Goal: Find specific page/section: Find specific page/section

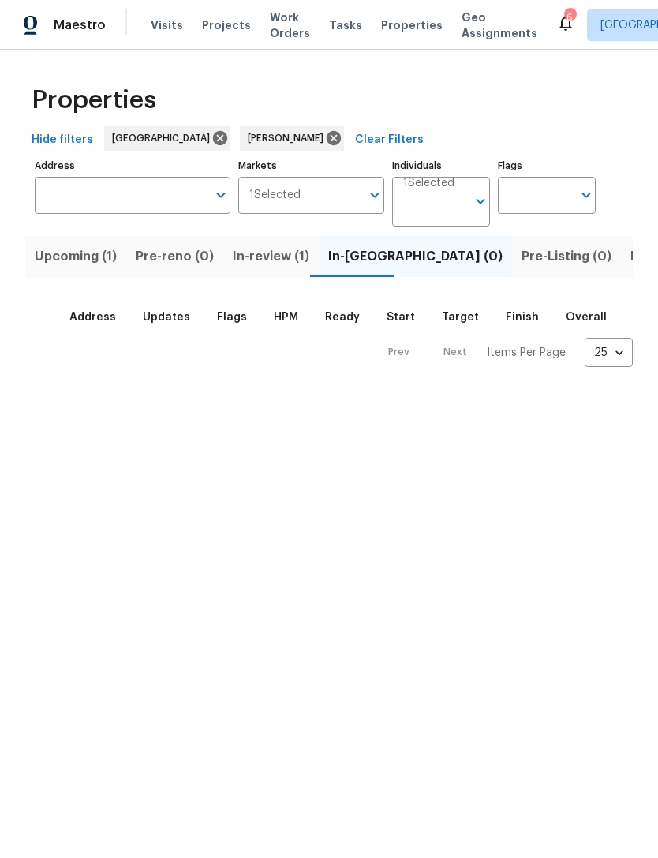
click at [631, 263] on span "Listed (12)" at bounding box center [663, 256] width 65 height 22
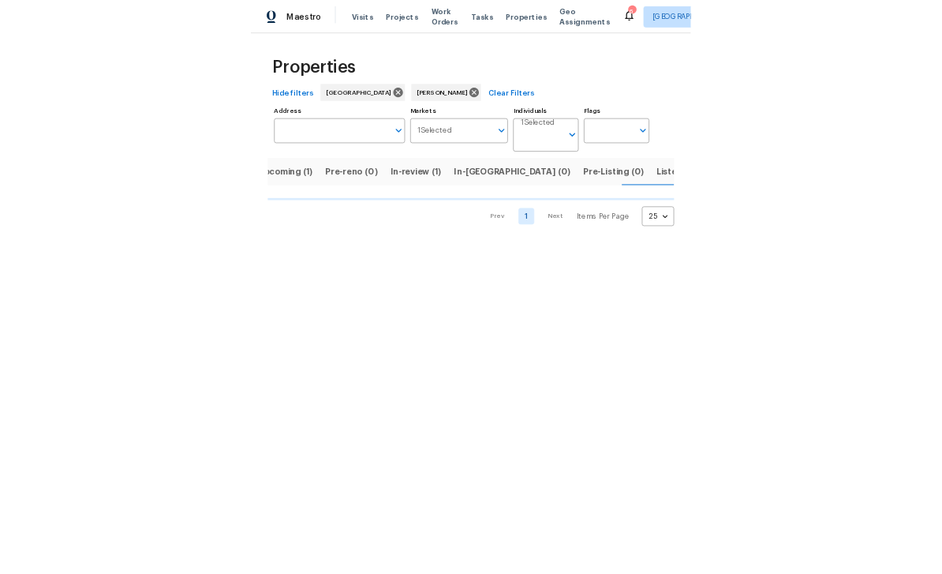
scroll to position [0, 25]
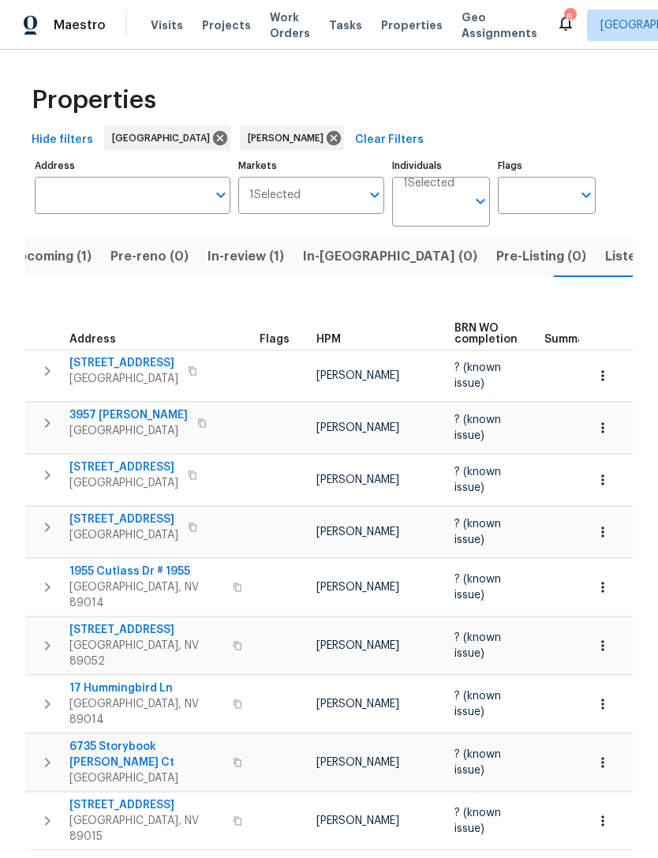
click at [266, 275] on button "In-review (1)" at bounding box center [245, 256] width 95 height 41
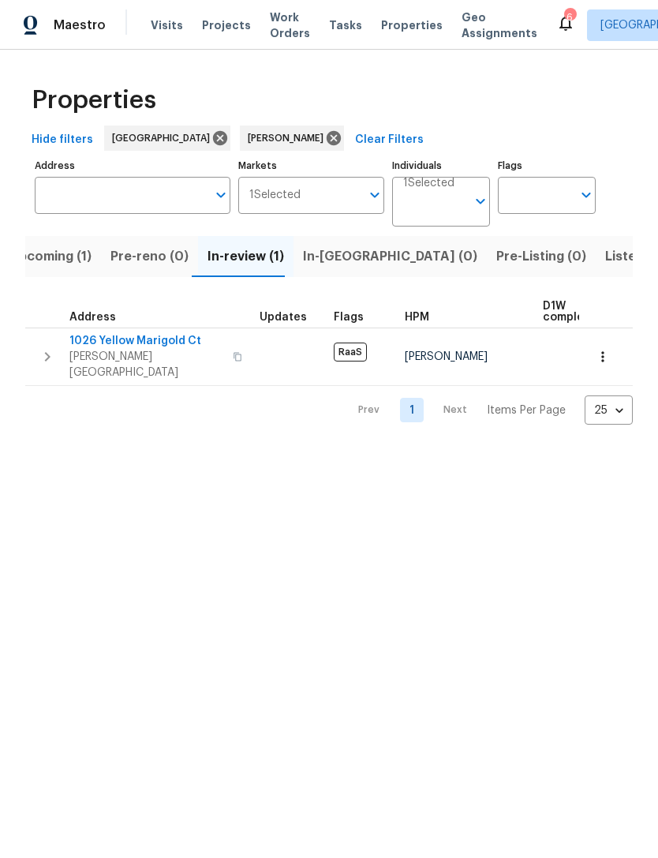
click at [331, 263] on span "In-reno (0)" at bounding box center [390, 256] width 174 height 22
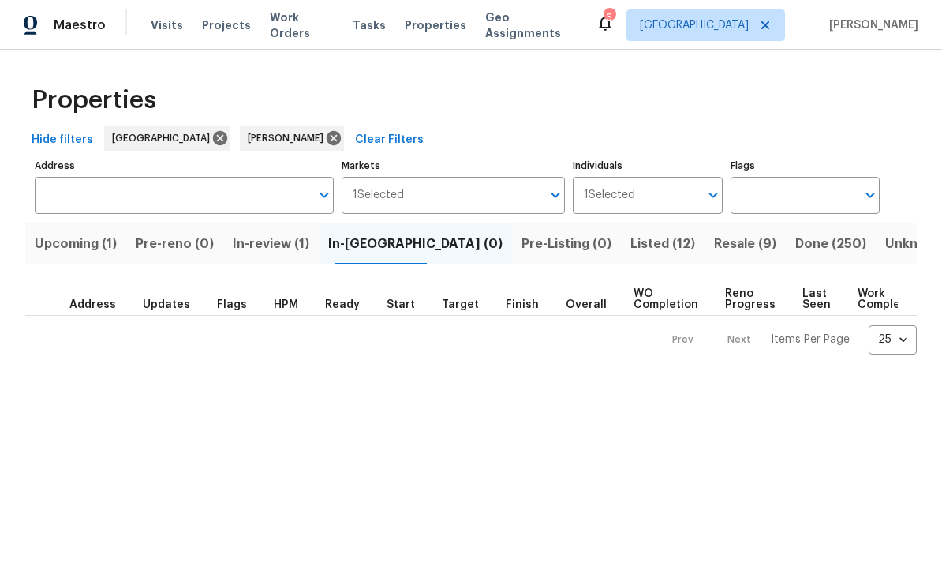
click at [167, 264] on button "Pre-reno (0)" at bounding box center [174, 243] width 97 height 41
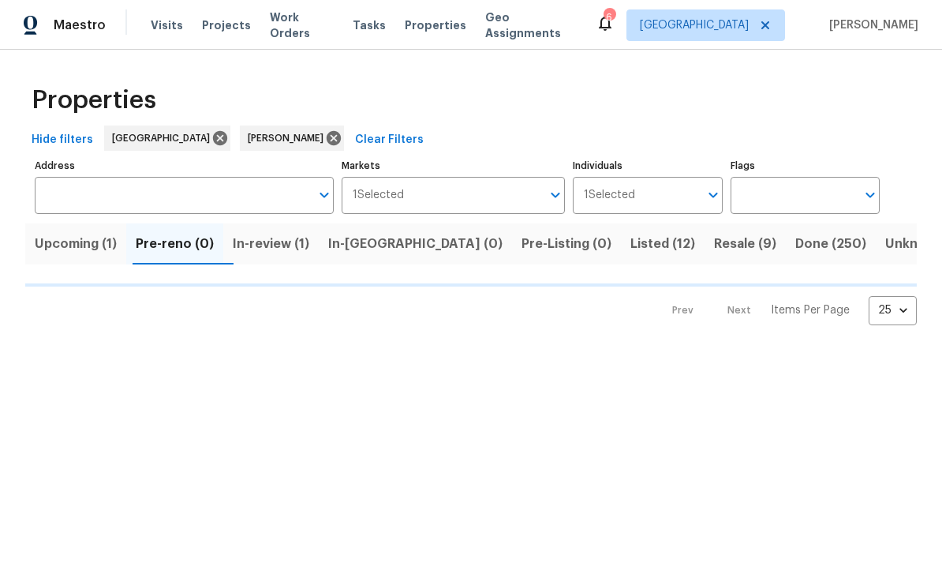
click at [172, 231] on button "Pre-reno (0)" at bounding box center [174, 243] width 97 height 41
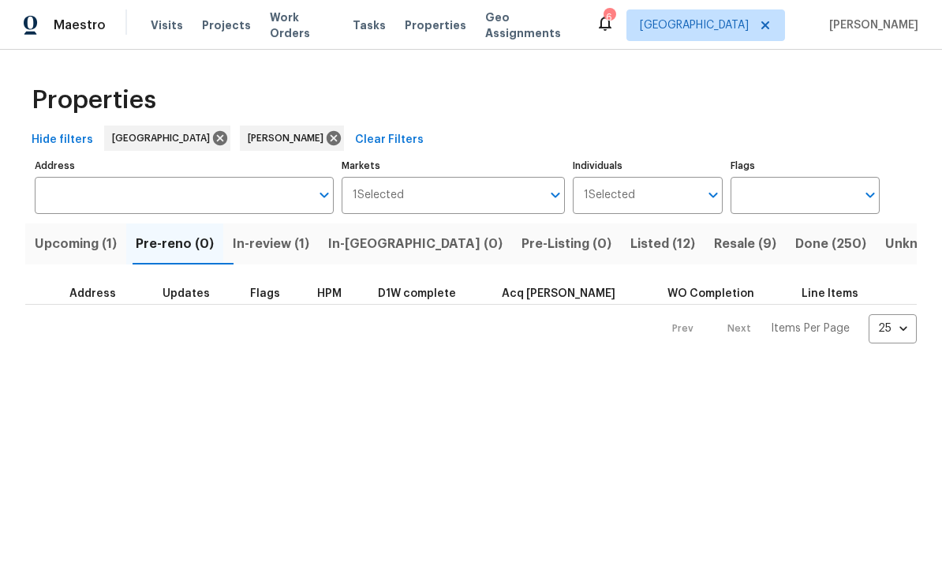
click at [80, 246] on span "Upcoming (1)" at bounding box center [76, 244] width 82 height 22
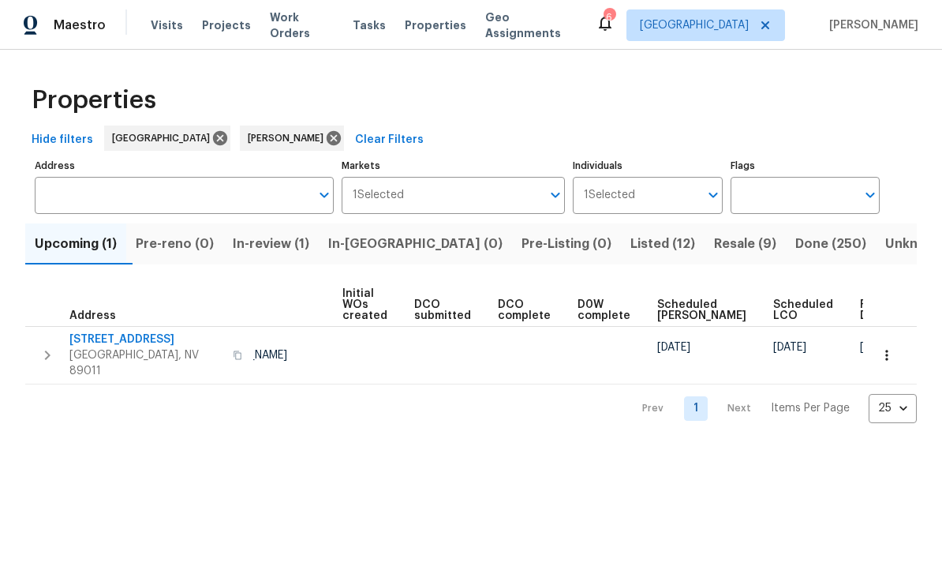
scroll to position [0, 111]
